Goal: Information Seeking & Learning: Understand process/instructions

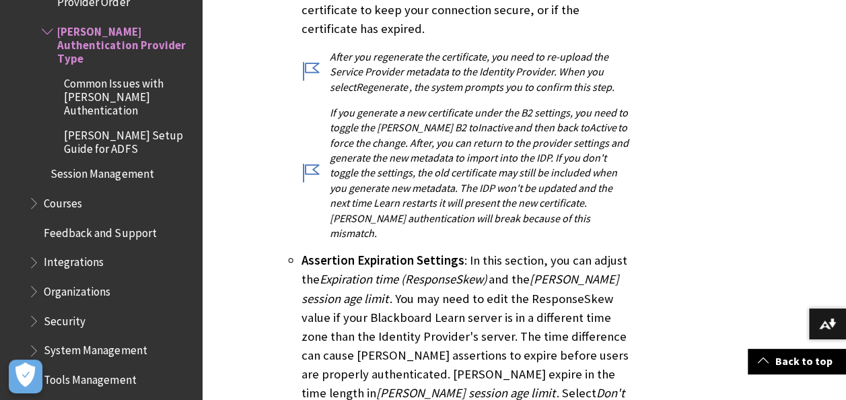
scroll to position [1581, 0]
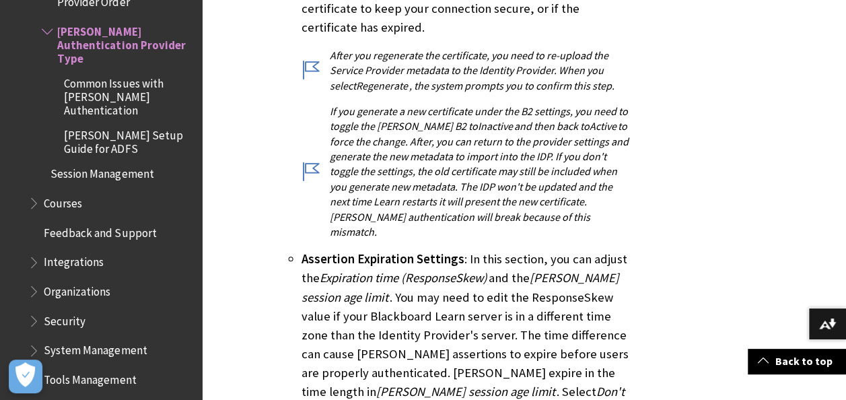
drag, startPoint x: 466, startPoint y: 144, endPoint x: 515, endPoint y: 285, distance: 149.8
click at [515, 285] on li "Assertion Expiration Settings : In this section, you can adjust the Expiration …" at bounding box center [467, 335] width 332 height 170
drag, startPoint x: 515, startPoint y: 285, endPoint x: 418, endPoint y: 246, distance: 104.7
click at [418, 250] on li "Assertion Expiration Settings : In this section, you can adjust the Expiration …" at bounding box center [467, 335] width 332 height 170
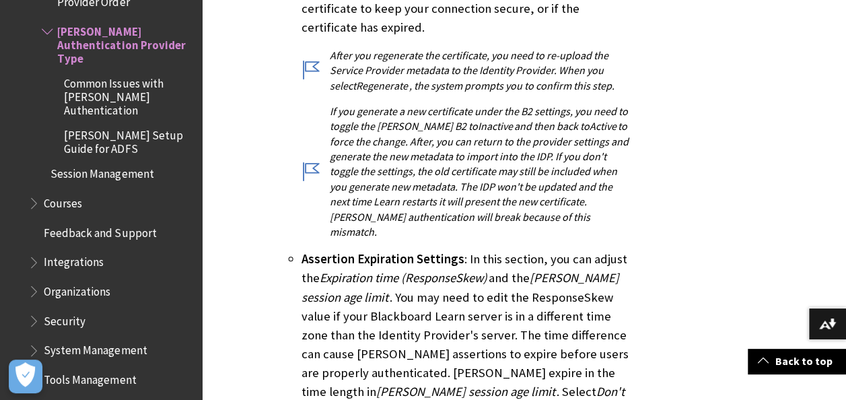
click at [459, 250] on li "Assertion Expiration Settings : In this section, you can adjust the Expiration …" at bounding box center [467, 335] width 332 height 170
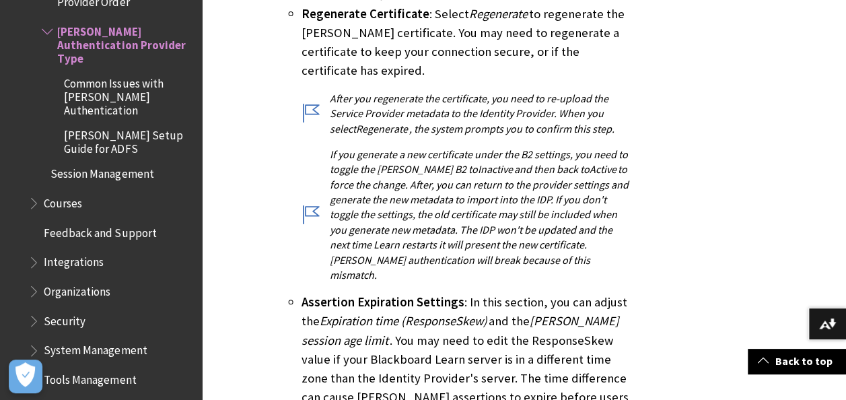
scroll to position [1551, 0]
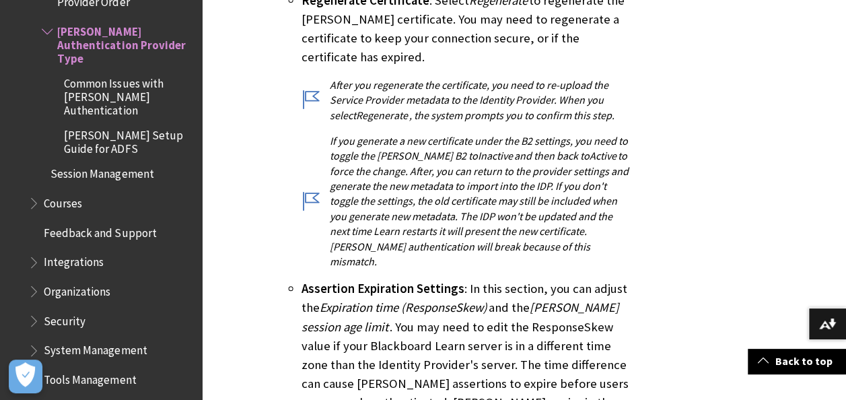
drag, startPoint x: 304, startPoint y: 172, endPoint x: 473, endPoint y: 317, distance: 222.3
click at [473, 317] on li "Assertion Expiration Settings : In this section, you can adjust the Expiration …" at bounding box center [467, 364] width 332 height 170
copy li "Assertion Expiration Settings : In this section, you can adjust the Expiration …"
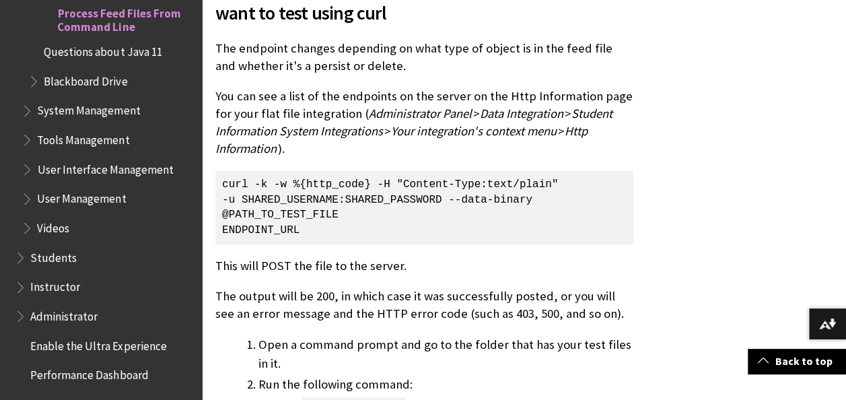
scroll to position [1047, 0]
click at [358, 223] on p "curl -k -w %{http_code} -H "Content-Type:text/plain" -u SHARED_USERNAME:SHARED_…" at bounding box center [424, 207] width 418 height 74
click at [339, 234] on p "curl -k -w %{http_code} -H "Content-Type:text/plain" -u SHARED_USERNAME:SHARED_…" at bounding box center [424, 207] width 418 height 74
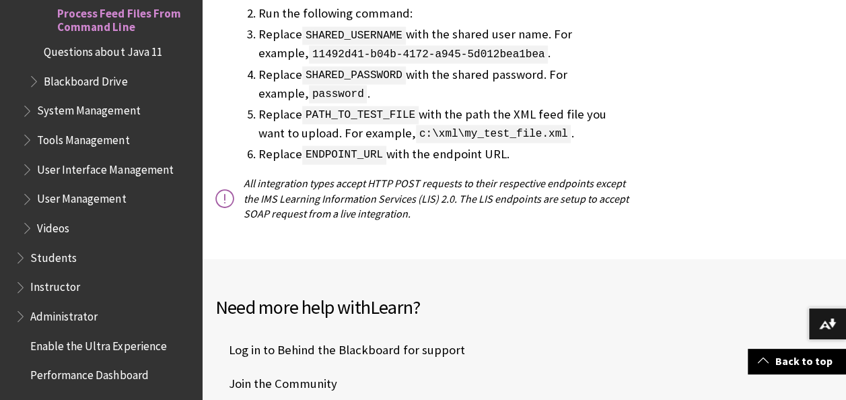
scroll to position [1417, 0]
